Goal: Complete application form

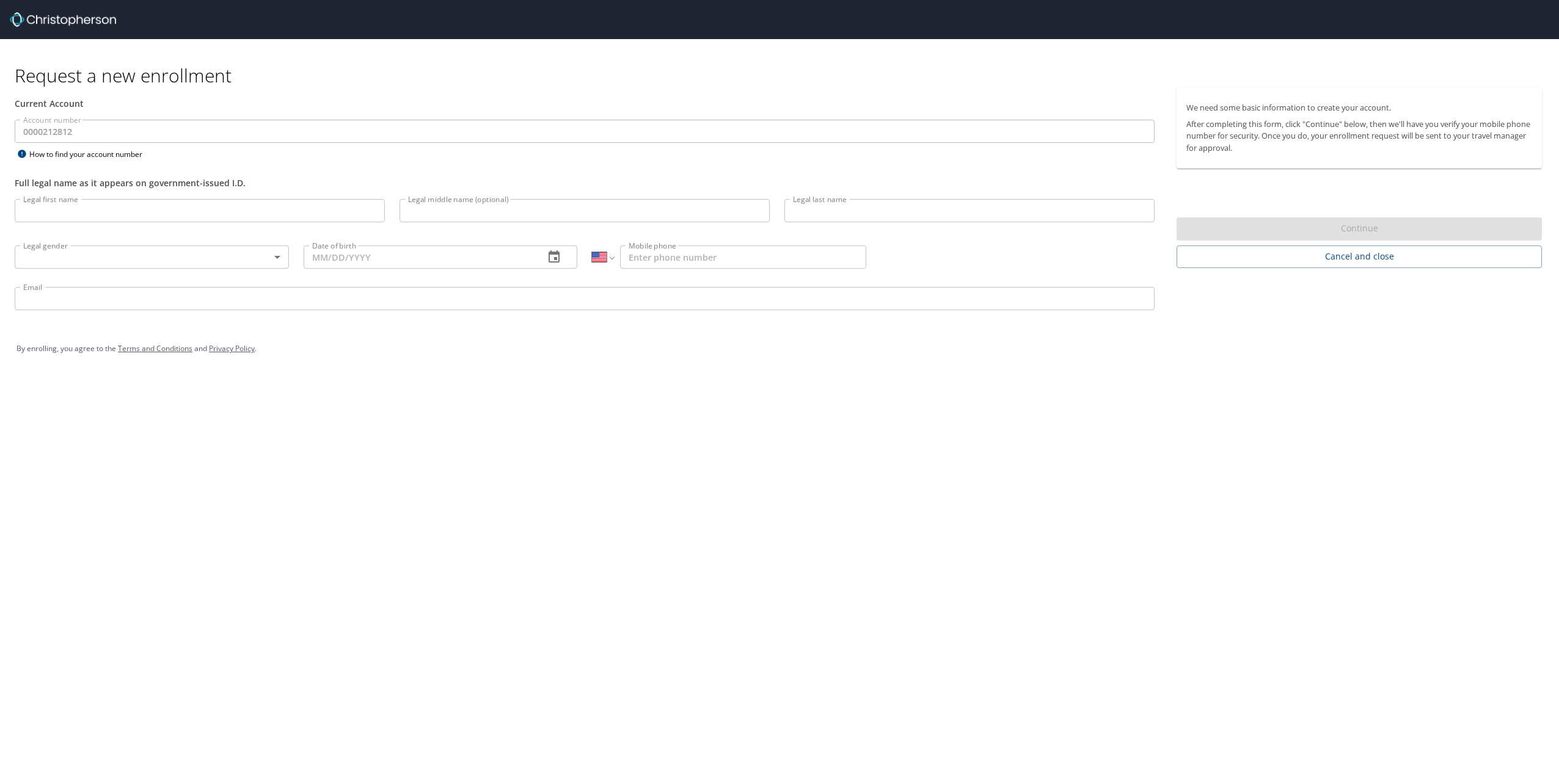
select select "US"
click at [205, 204] on input "Legal first name" at bounding box center [200, 211] width 370 height 23
type input "[PERSON_NAME]"
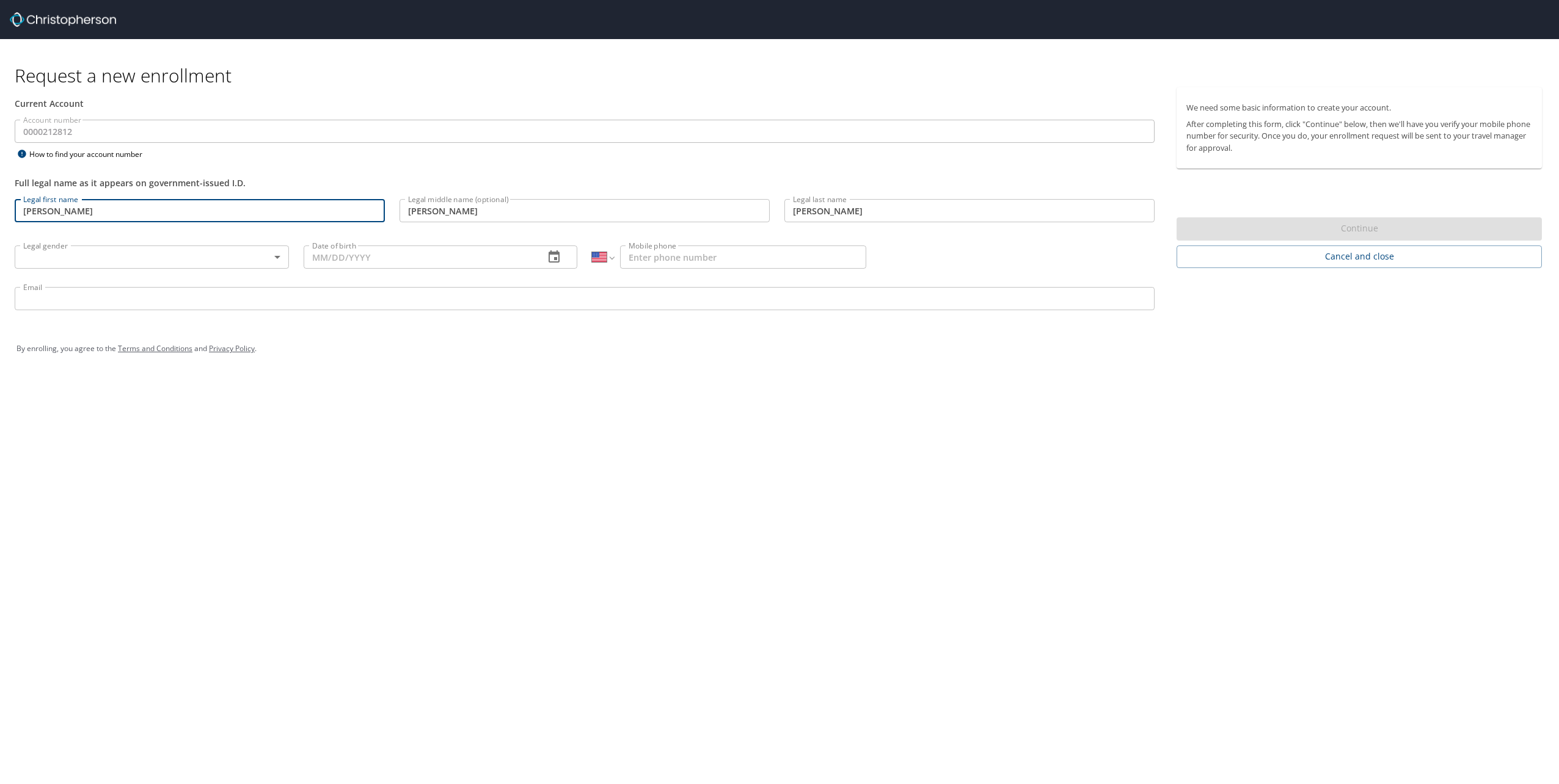
type input "[DEMOGRAPHIC_DATA]"
type input "[DATE]"
type input "[PHONE_NUMBER]"
type input "[EMAIL_ADDRESS][DOMAIN_NAME]"
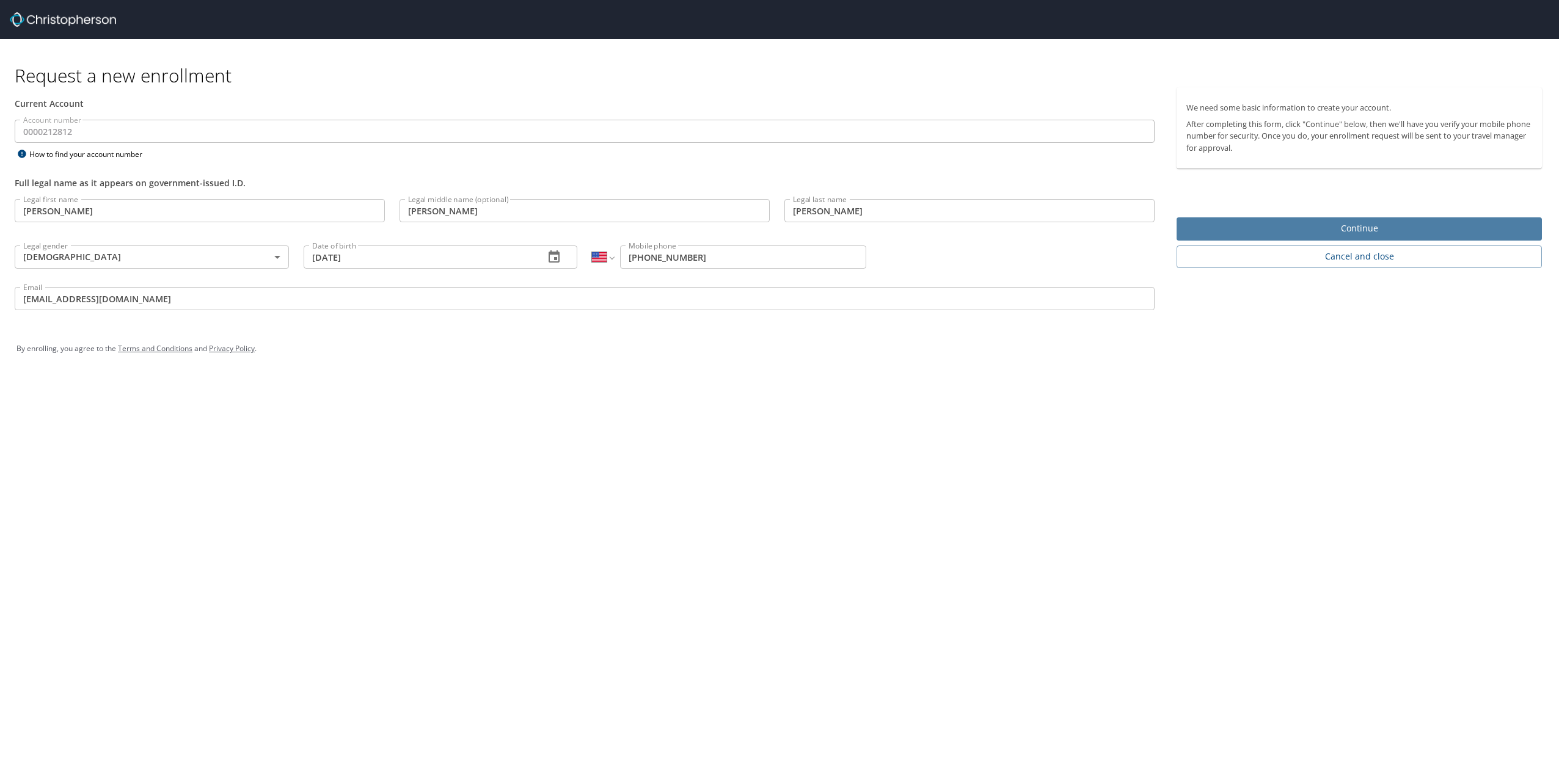
click at [1304, 226] on span "Continue" at bounding box center [1359, 229] width 346 height 15
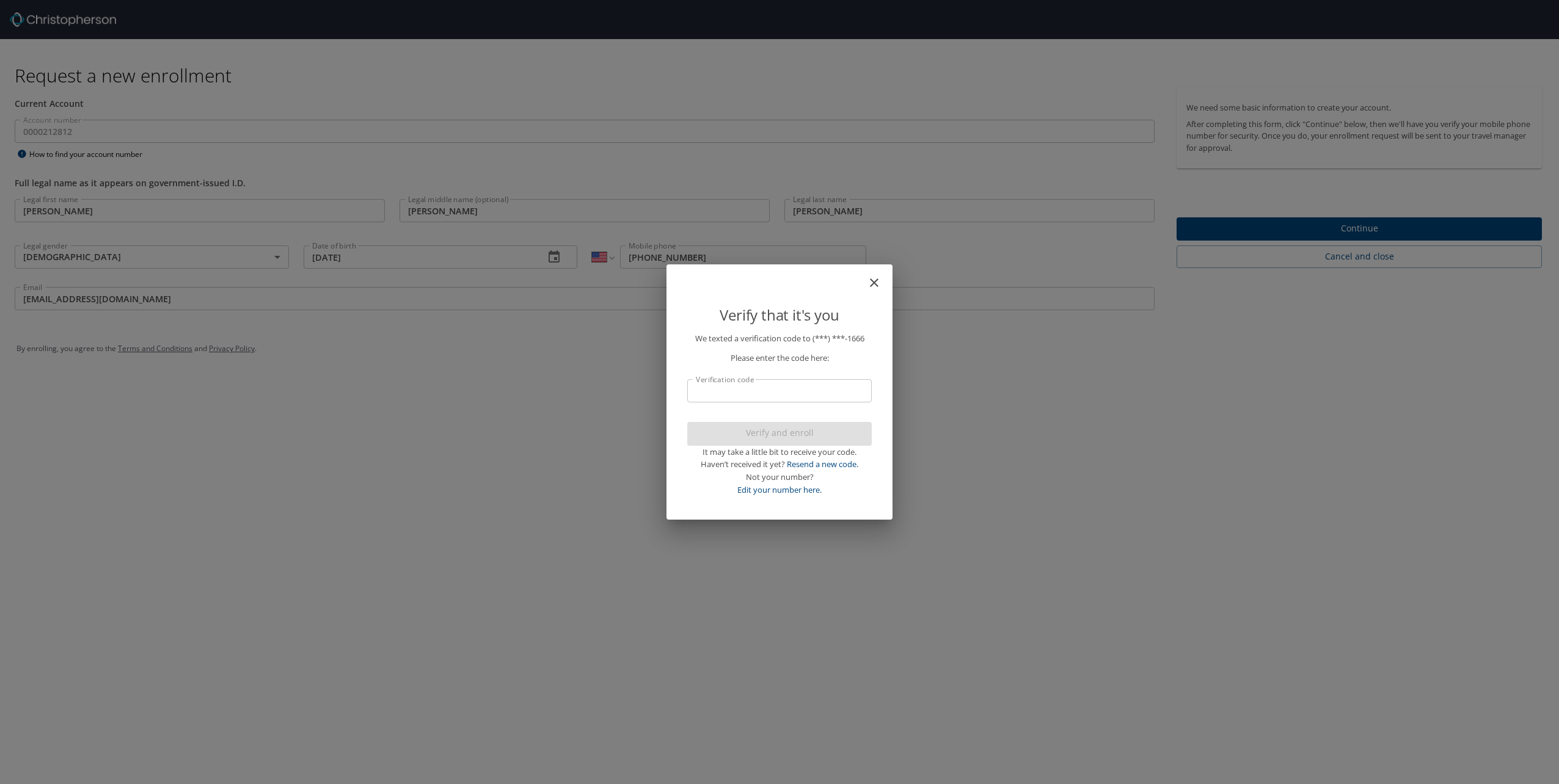
click at [786, 395] on input "Verification code" at bounding box center [779, 391] width 185 height 23
type input "090182"
